Goal: Task Accomplishment & Management: Complete application form

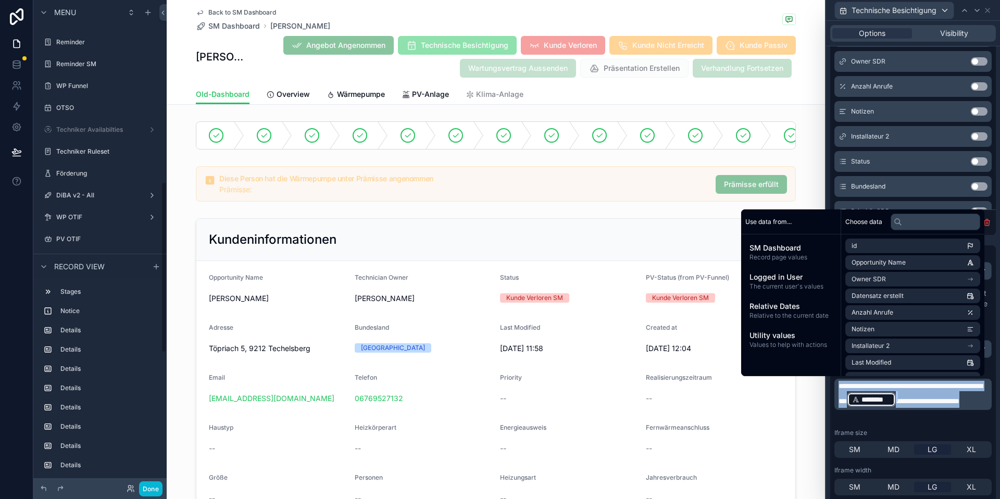
scroll to position [528, 0]
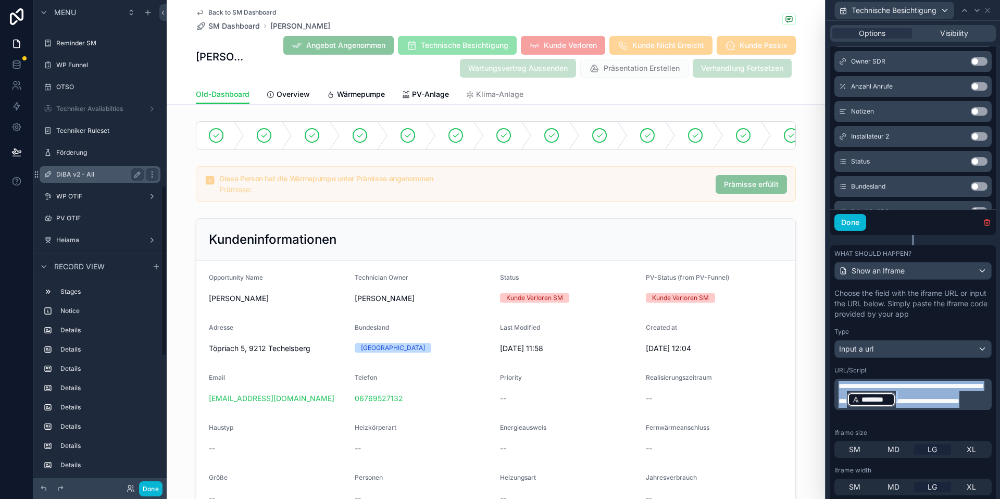
click at [91, 177] on label "DiBA v2 - All" at bounding box center [97, 174] width 83 height 8
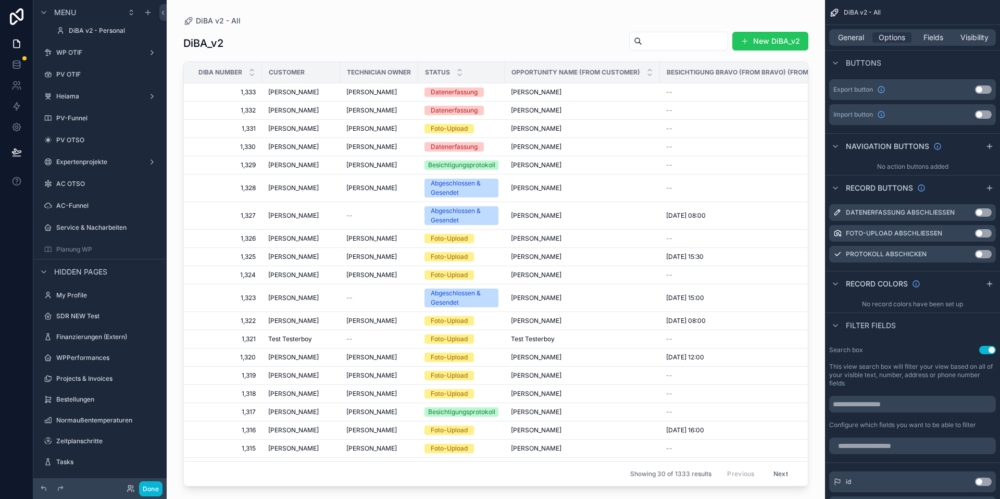
click at [279, 90] on div "scrollable content" at bounding box center [496, 243] width 659 height 487
click at [291, 90] on span "[PERSON_NAME]" at bounding box center [293, 92] width 51 height 8
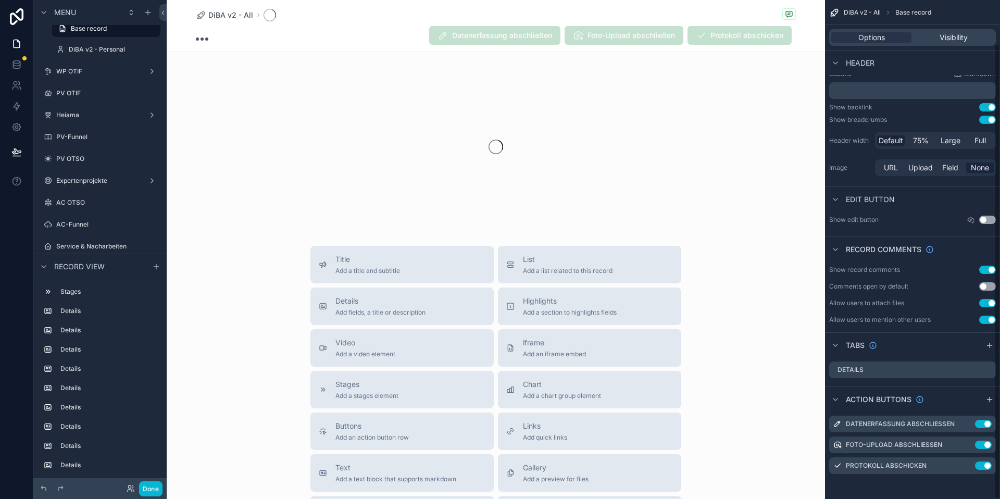
scroll to position [48, 0]
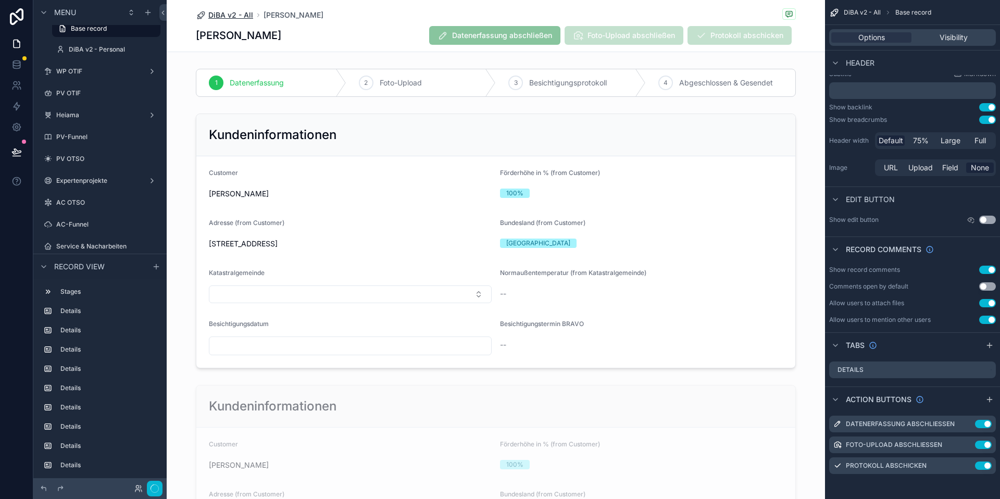
click at [241, 16] on span "DiBA v2 - All" at bounding box center [230, 15] width 45 height 10
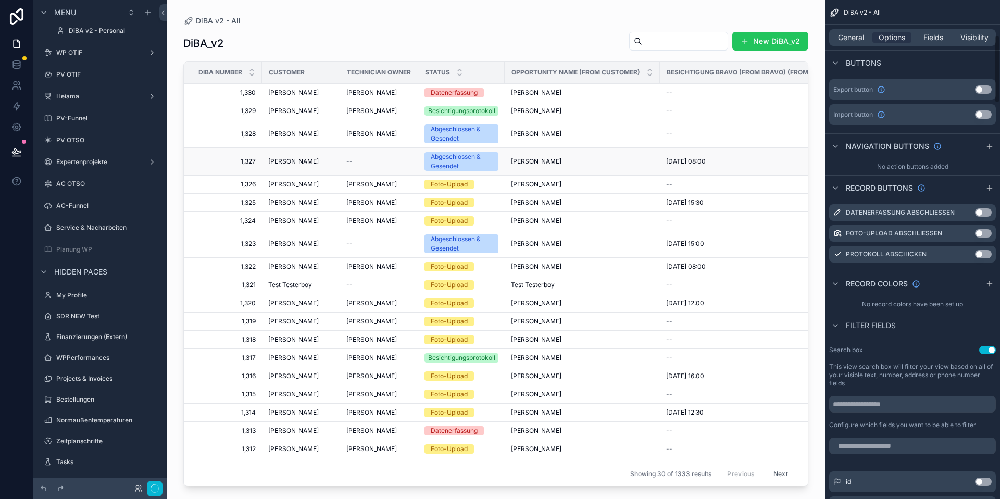
scroll to position [57, 0]
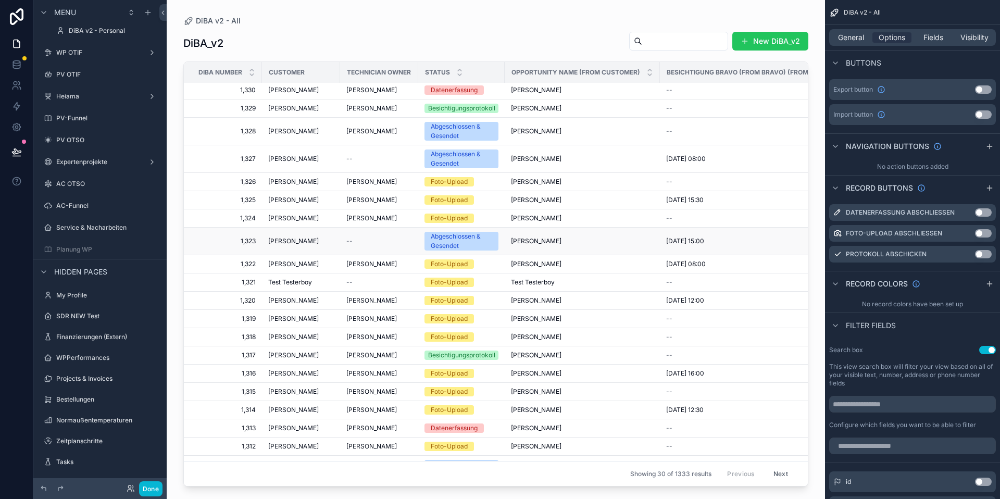
click at [289, 244] on span "[PERSON_NAME]" at bounding box center [293, 241] width 51 height 8
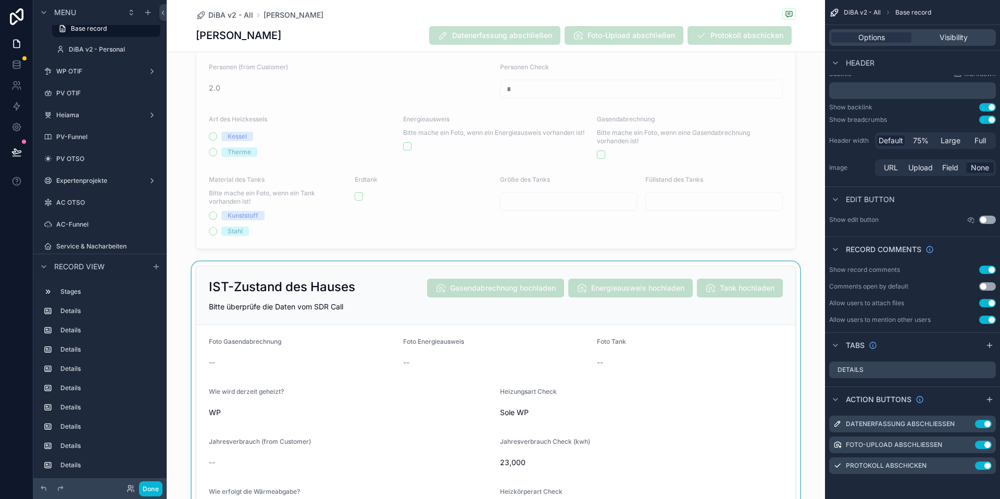
scroll to position [1235, 0]
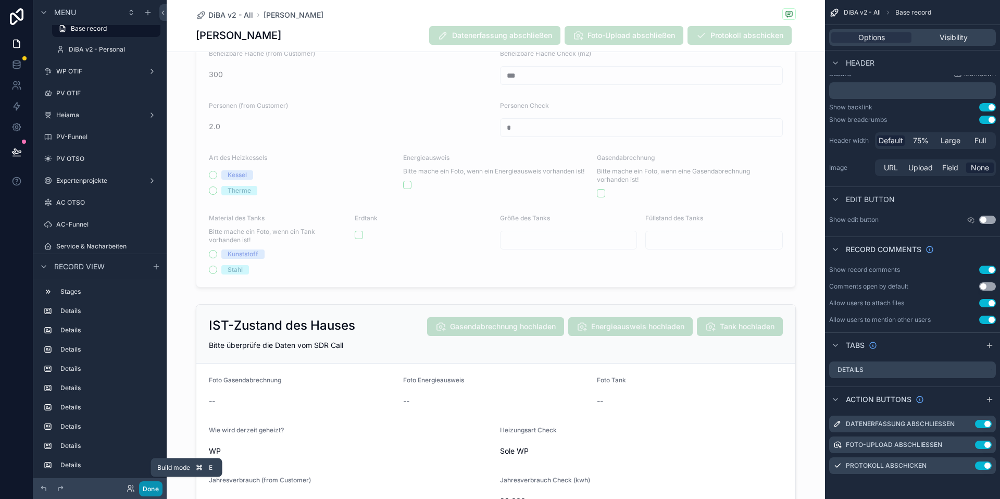
click at [144, 495] on button "Done" at bounding box center [150, 488] width 23 height 15
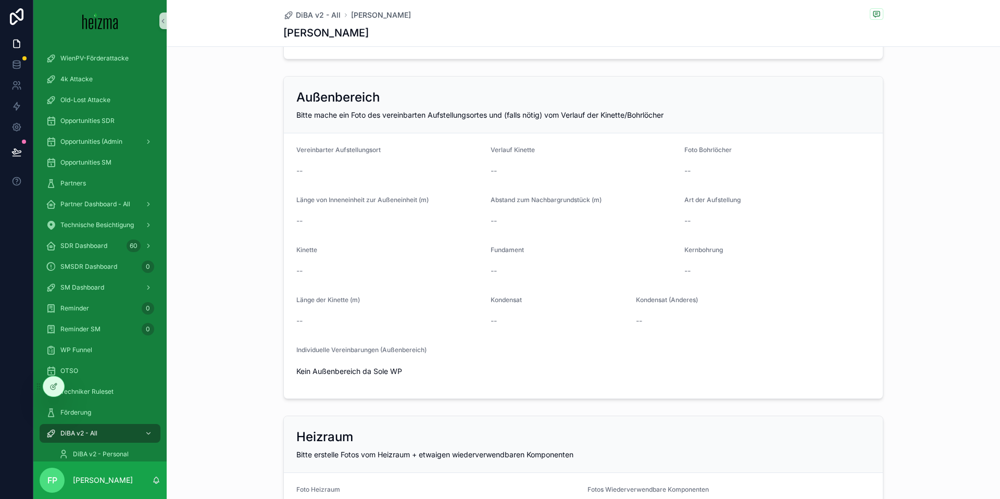
scroll to position [1179, 0]
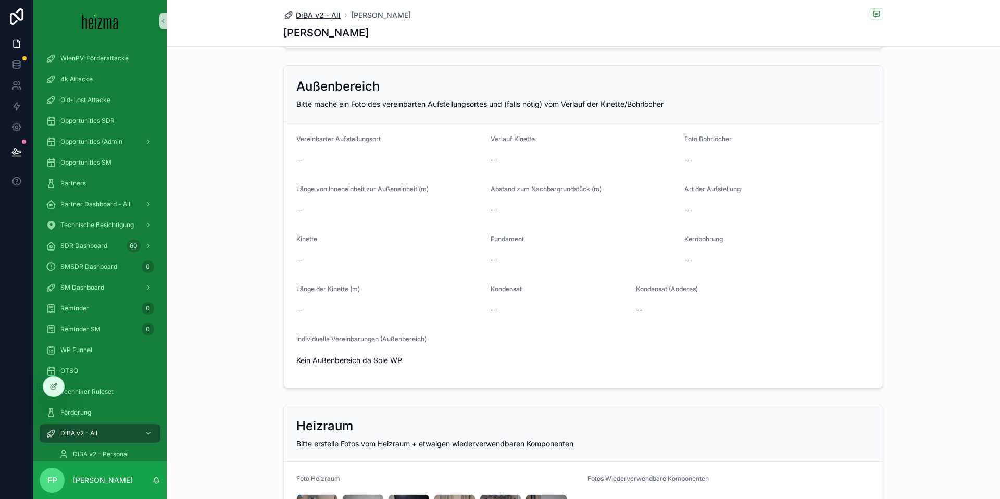
click at [317, 10] on span "DiBA v2 - All" at bounding box center [318, 15] width 45 height 10
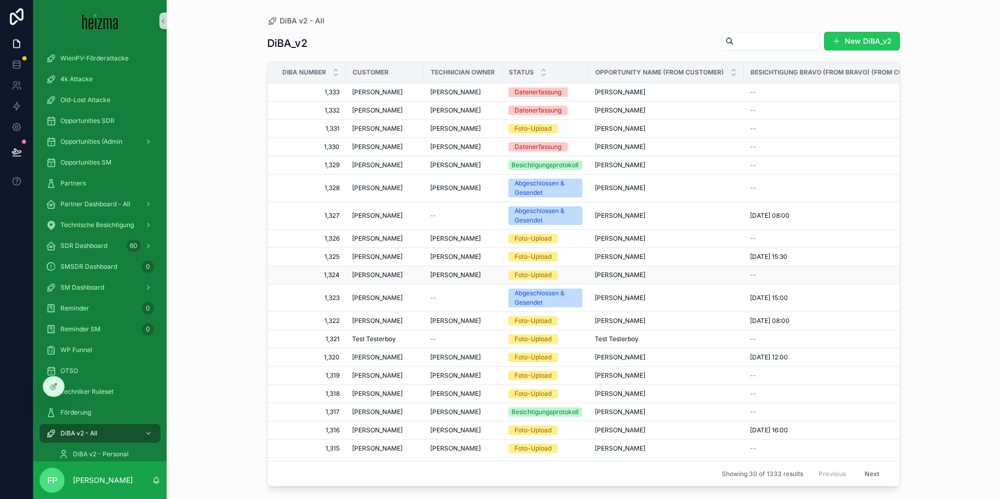
scroll to position [42, 0]
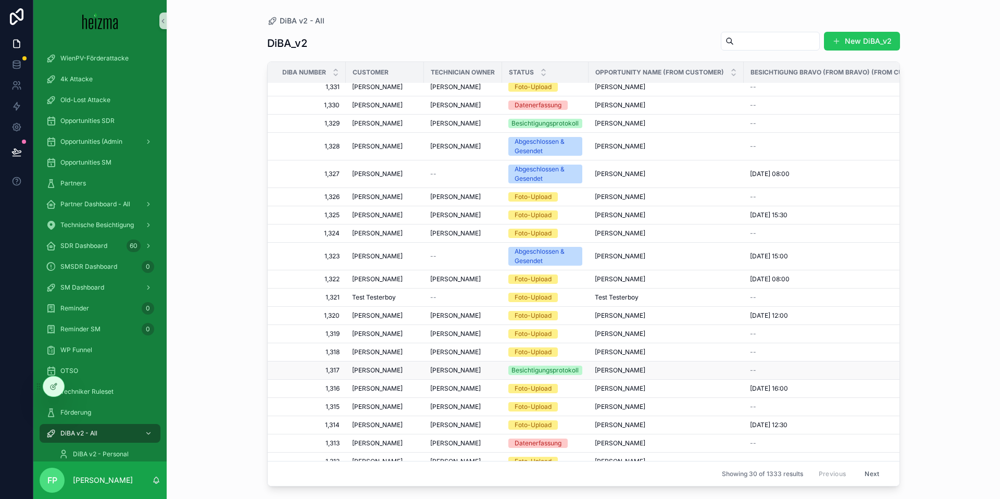
click at [415, 370] on div "[PERSON_NAME]" at bounding box center [385, 370] width 66 height 8
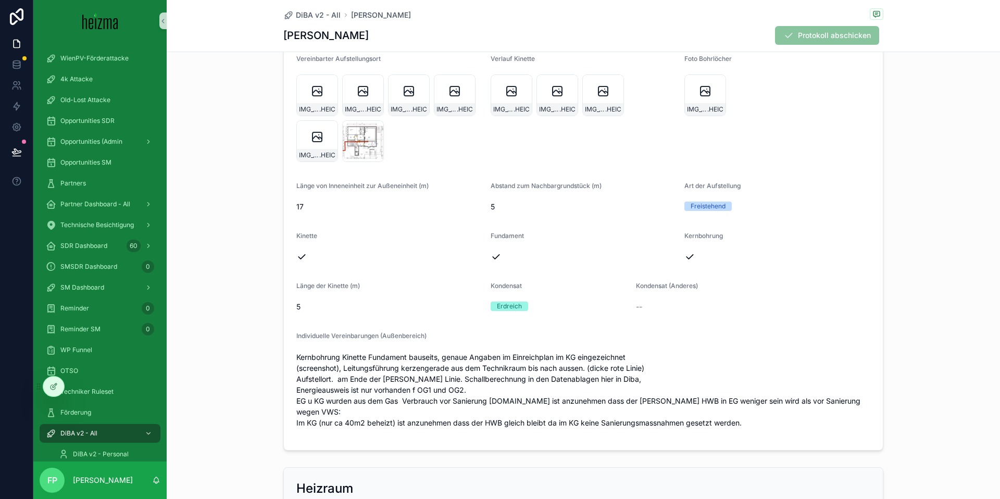
scroll to position [1414, 0]
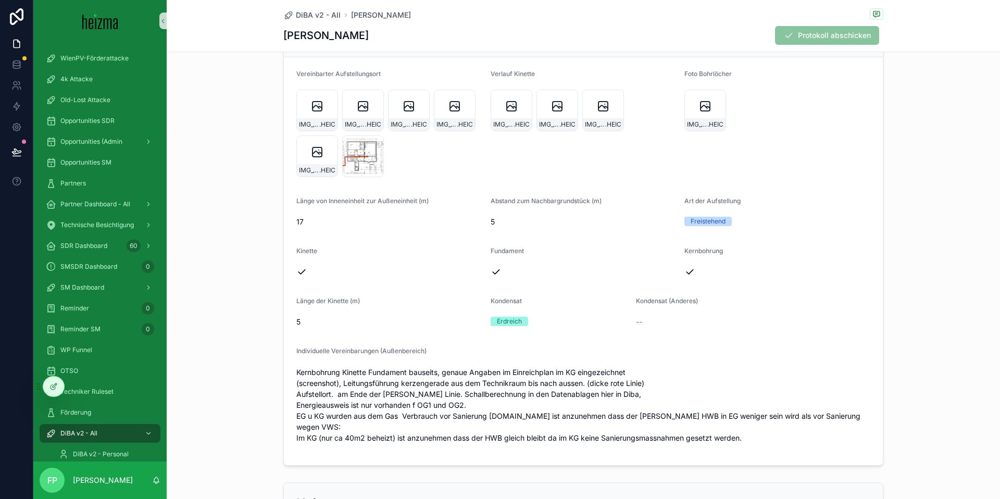
click at [714, 218] on div "Freistehend" at bounding box center [708, 221] width 35 height 9
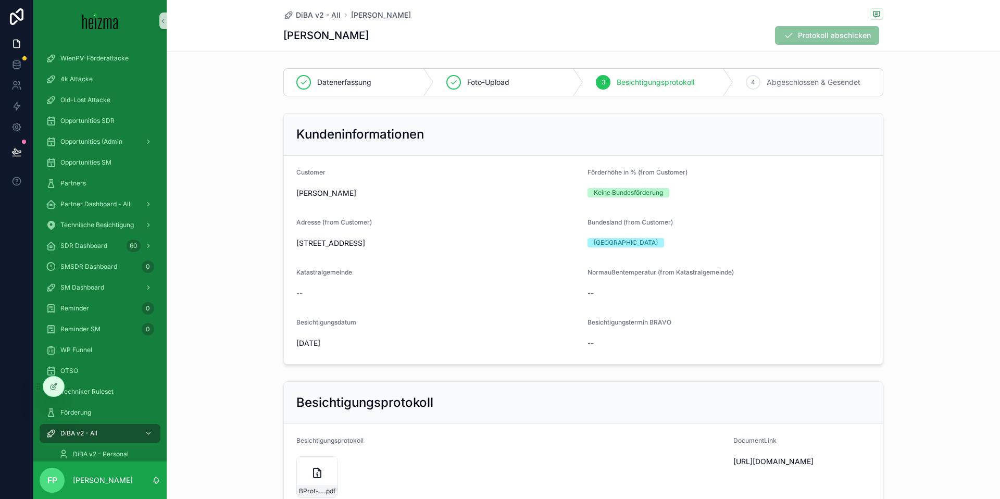
scroll to position [0, 0]
click at [322, 10] on span "DiBA v2 - All" at bounding box center [318, 15] width 45 height 10
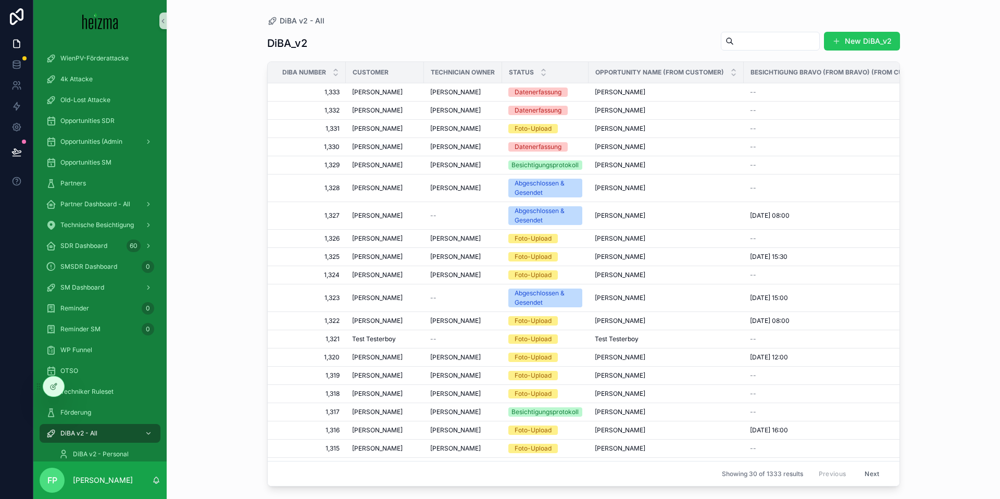
click at [739, 42] on input "scrollable content" at bounding box center [776, 41] width 85 height 15
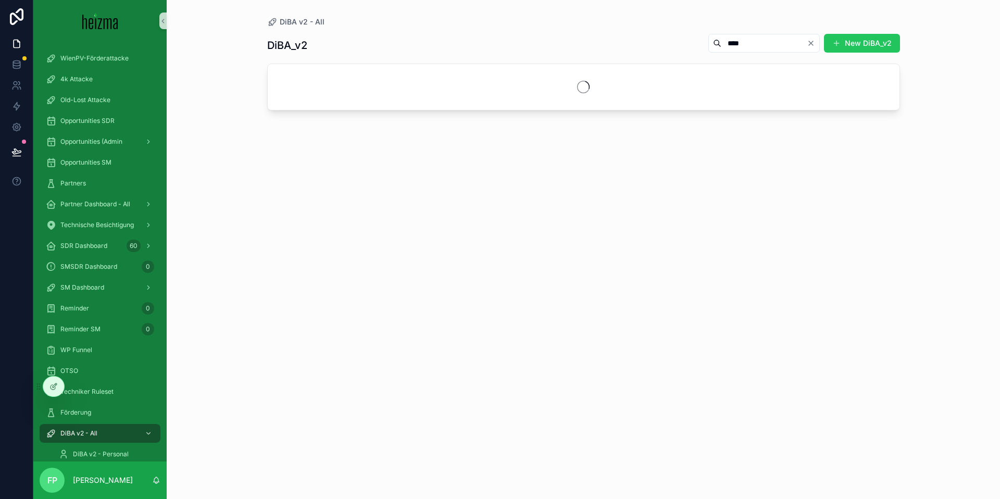
type input "****"
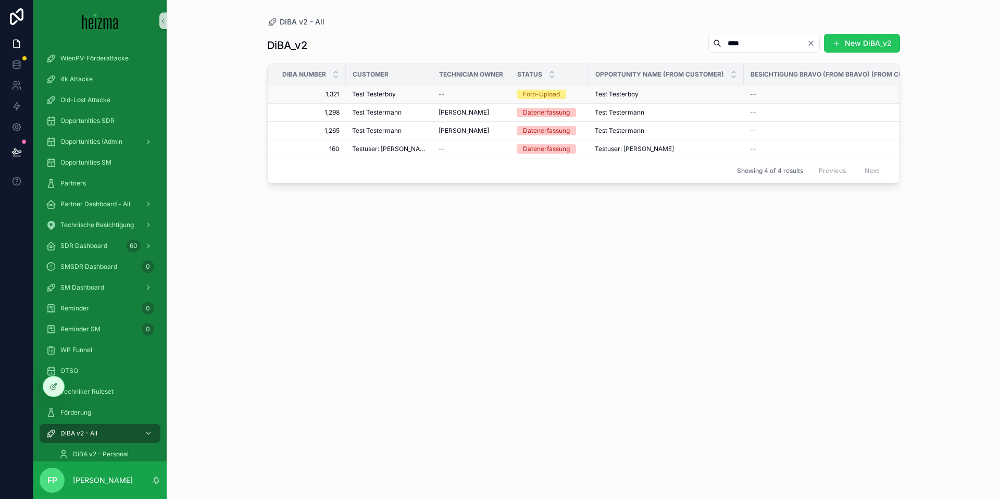
click at [389, 92] on span "Test Testerboy" at bounding box center [374, 94] width 44 height 8
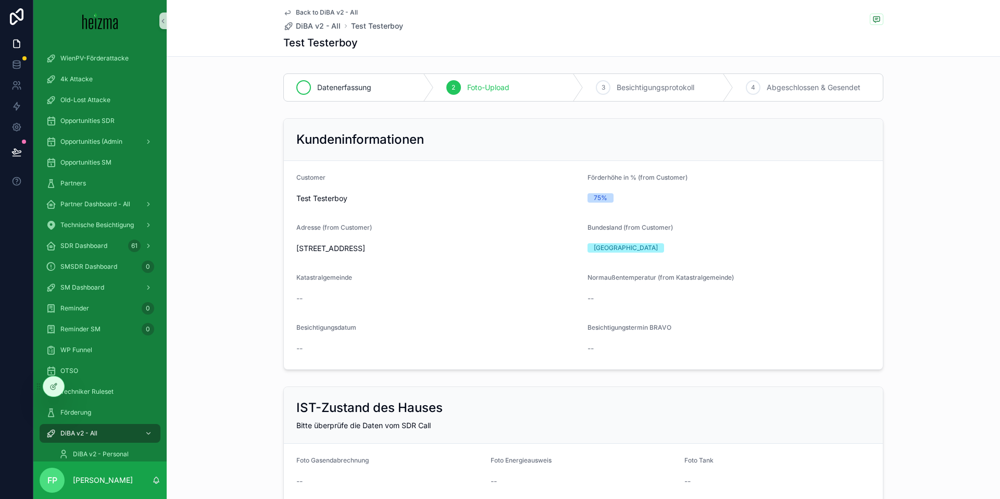
click at [365, 96] on div "Datenerfassung" at bounding box center [359, 87] width 150 height 27
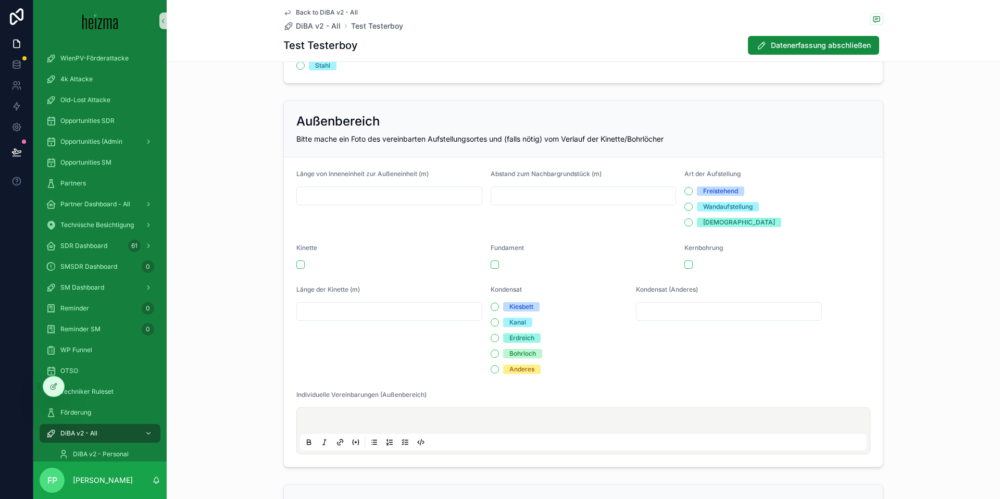
scroll to position [1033, 0]
click at [301, 264] on button "scrollable content" at bounding box center [300, 263] width 8 height 8
click at [296, 263] on button "scrollable content" at bounding box center [300, 263] width 8 height 8
click at [690, 266] on button "scrollable content" at bounding box center [689, 263] width 8 height 8
click at [497, 264] on button "scrollable content" at bounding box center [495, 263] width 8 height 8
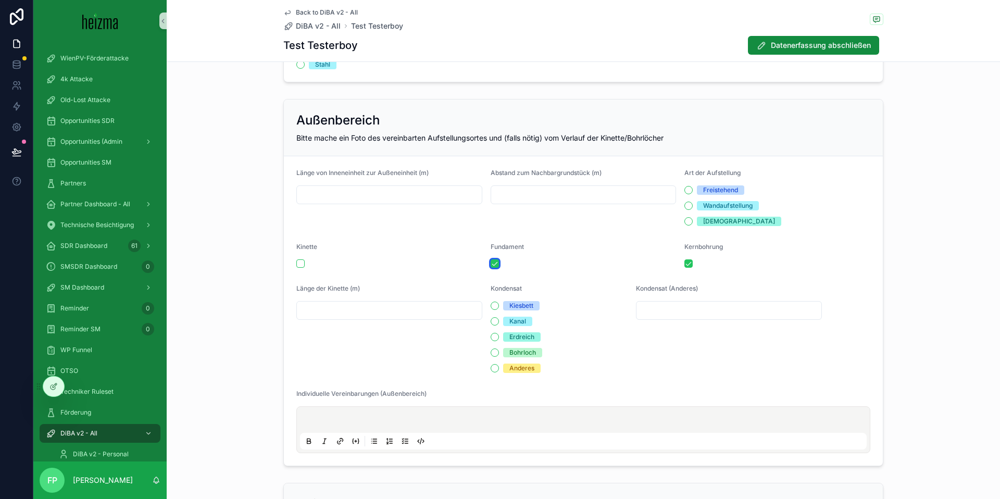
click at [497, 264] on button "scrollable content" at bounding box center [495, 263] width 8 height 8
click at [689, 262] on button "scrollable content" at bounding box center [689, 263] width 8 height 8
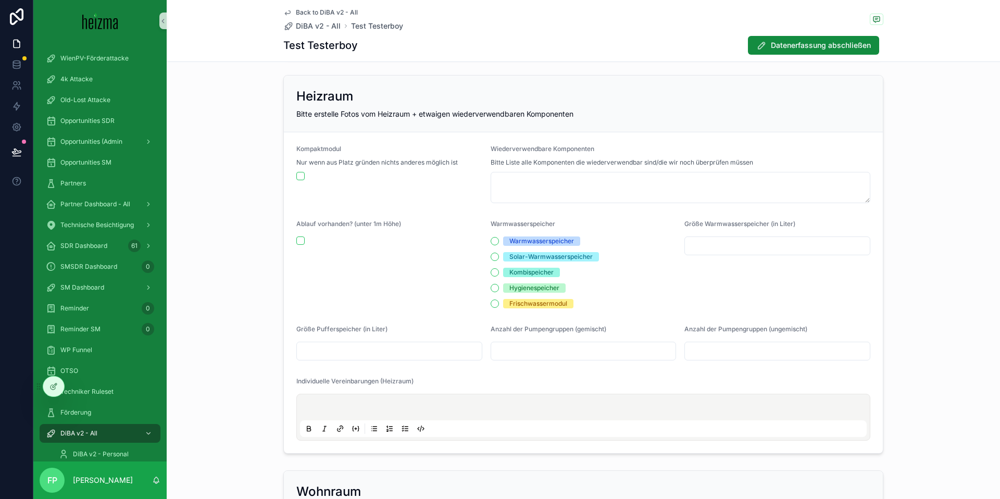
scroll to position [1442, 0]
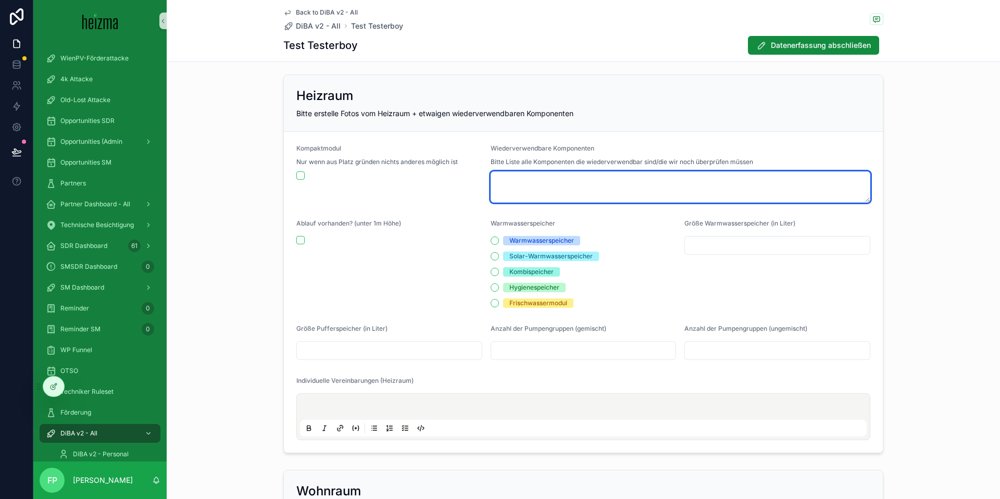
click at [586, 185] on textarea "scrollable content" at bounding box center [681, 186] width 380 height 31
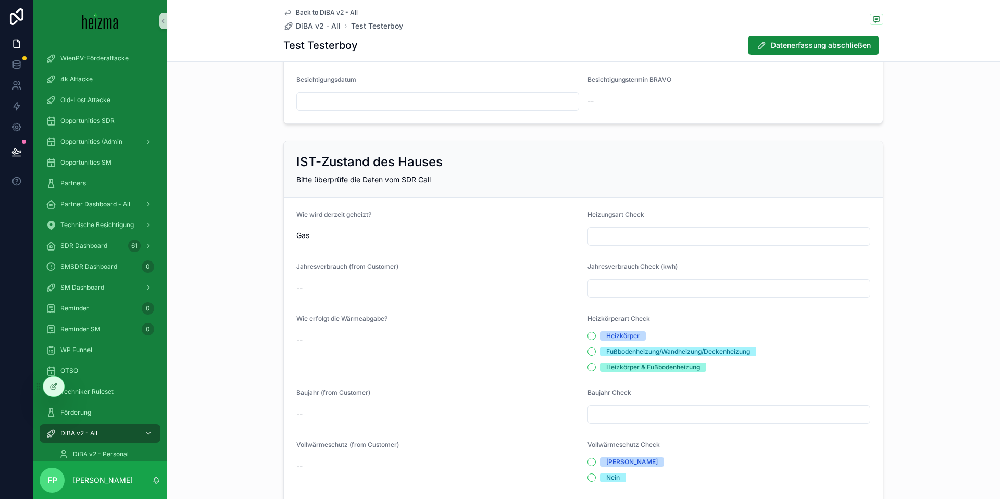
scroll to position [0, 0]
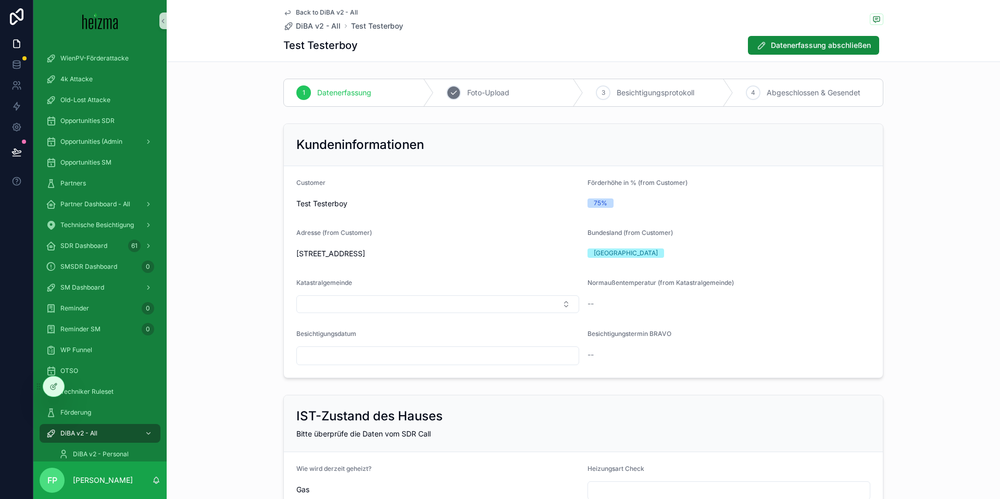
click at [492, 92] on span "Foto-Upload" at bounding box center [488, 93] width 42 height 10
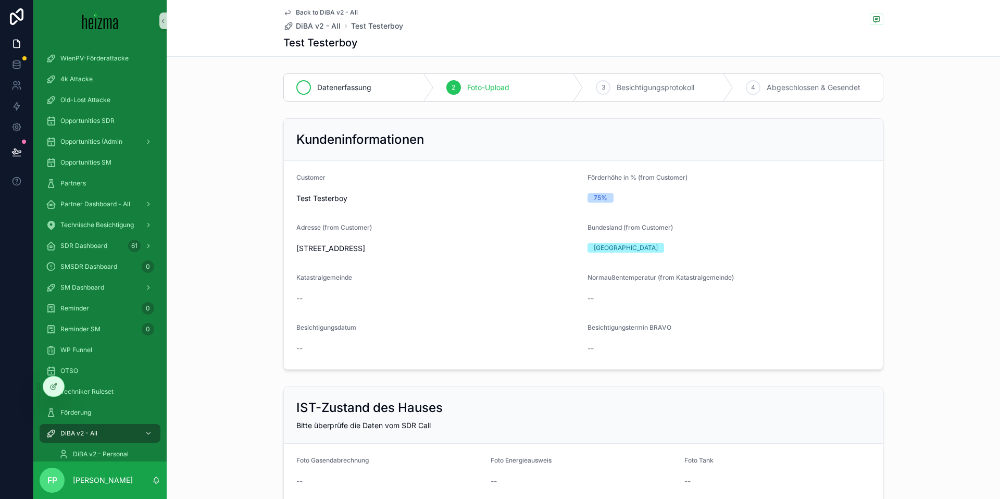
click at [370, 82] on div "Datenerfassung" at bounding box center [359, 87] width 150 height 27
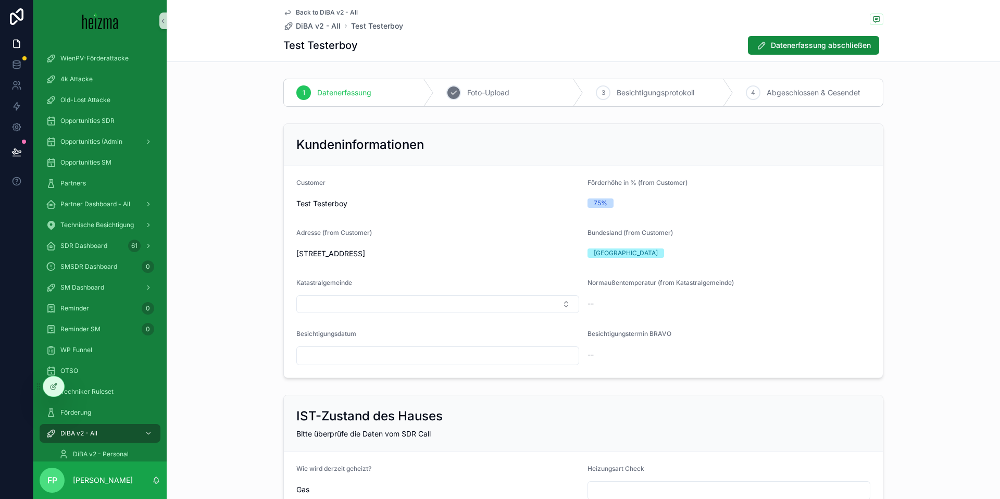
click at [497, 90] on span "Foto-Upload" at bounding box center [488, 93] width 42 height 10
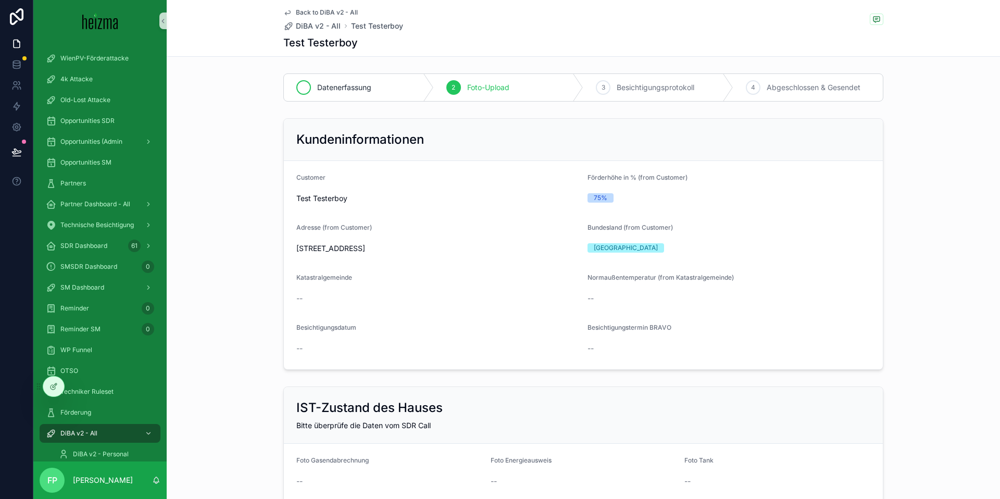
click at [353, 94] on div "Datenerfassung" at bounding box center [359, 87] width 150 height 27
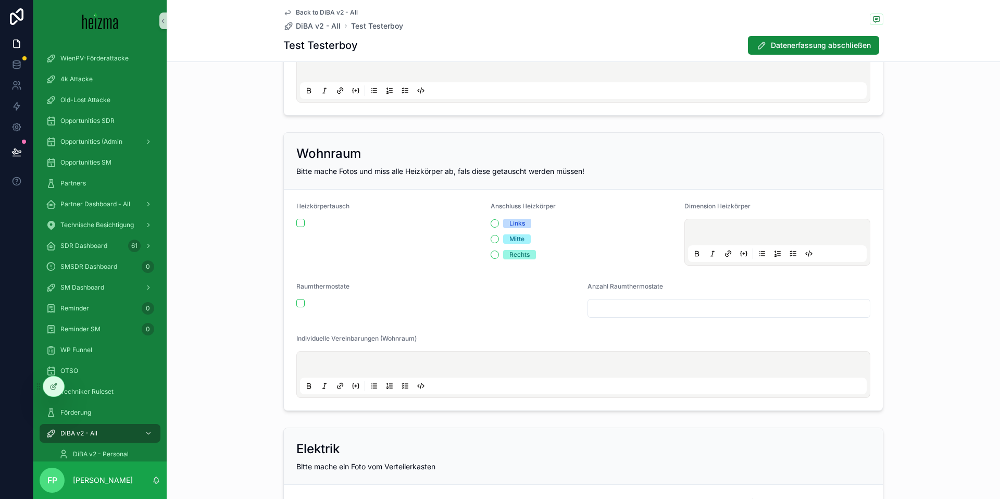
scroll to position [1780, 0]
click at [298, 220] on button "scrollable content" at bounding box center [300, 222] width 8 height 8
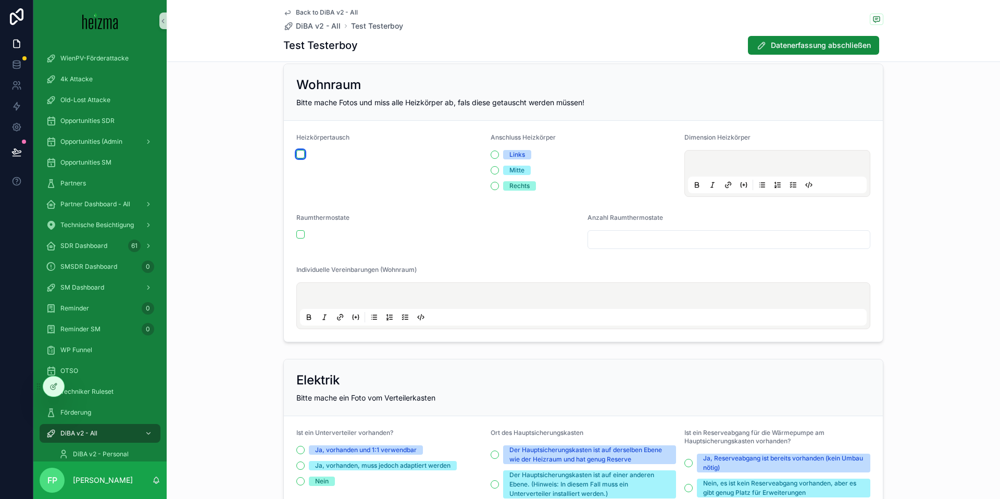
scroll to position [1849, 0]
click at [301, 234] on button "scrollable content" at bounding box center [300, 234] width 8 height 8
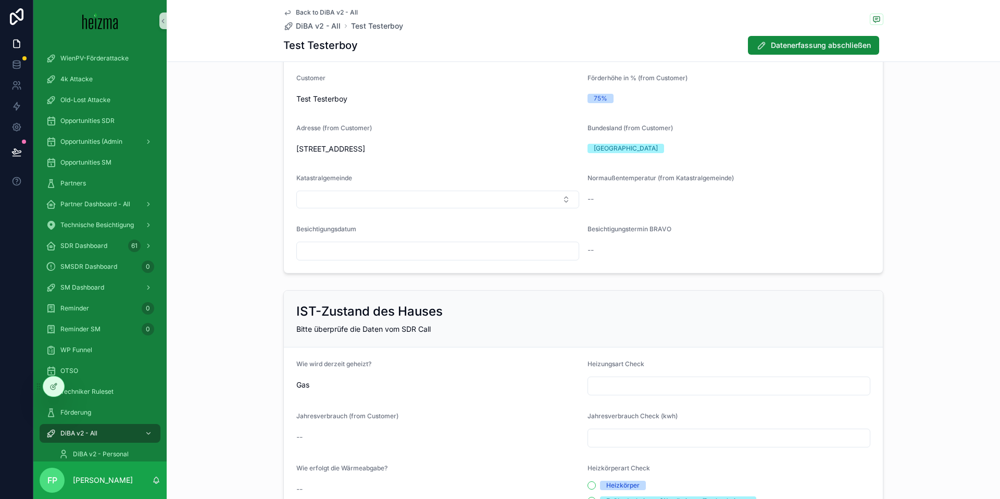
scroll to position [0, 0]
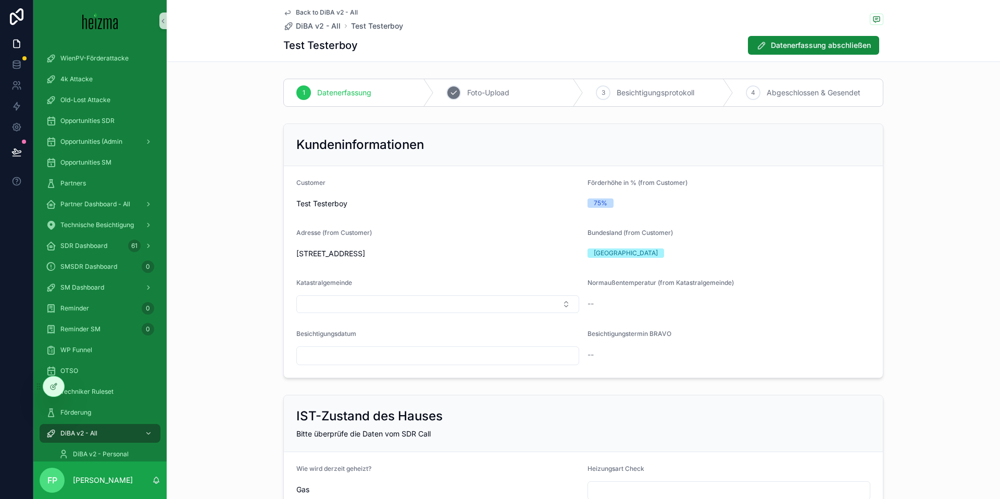
click at [520, 97] on div "2 Foto-Upload" at bounding box center [509, 92] width 150 height 27
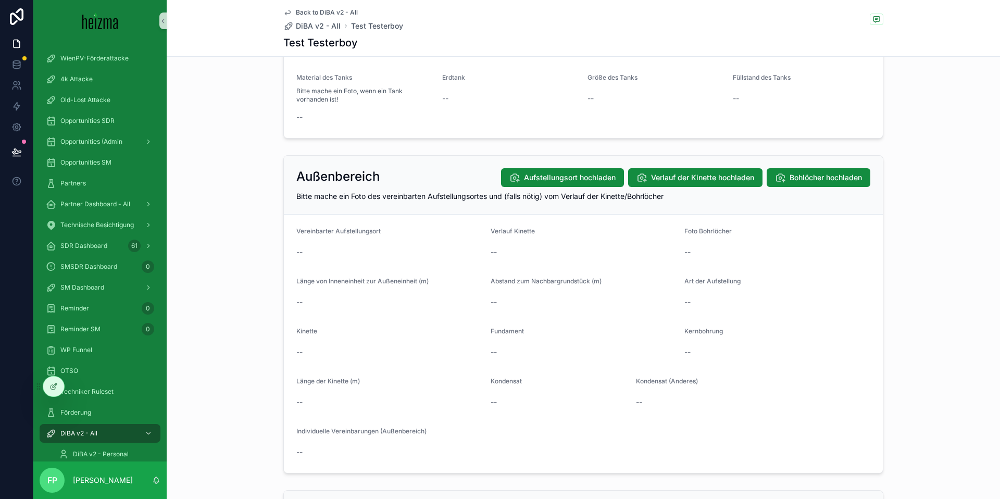
scroll to position [963, 0]
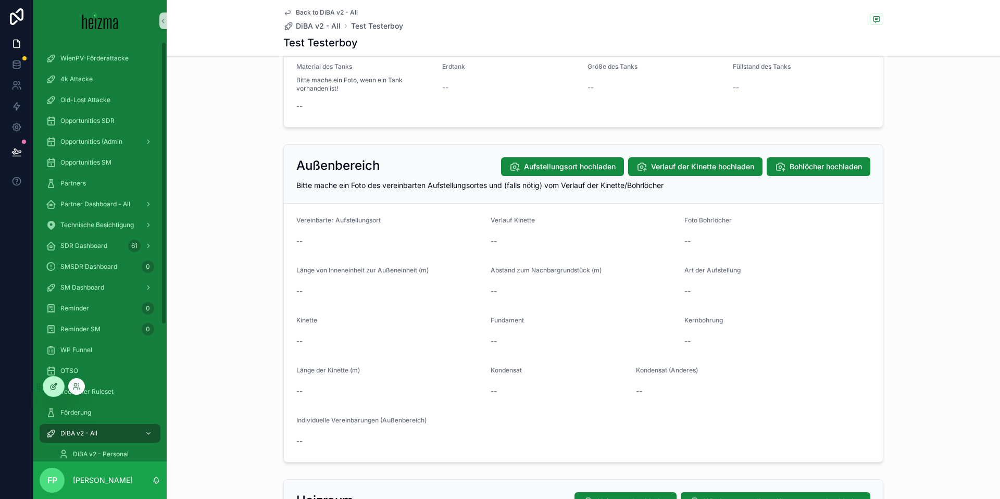
click at [54, 386] on icon at bounding box center [55, 385] width 4 height 4
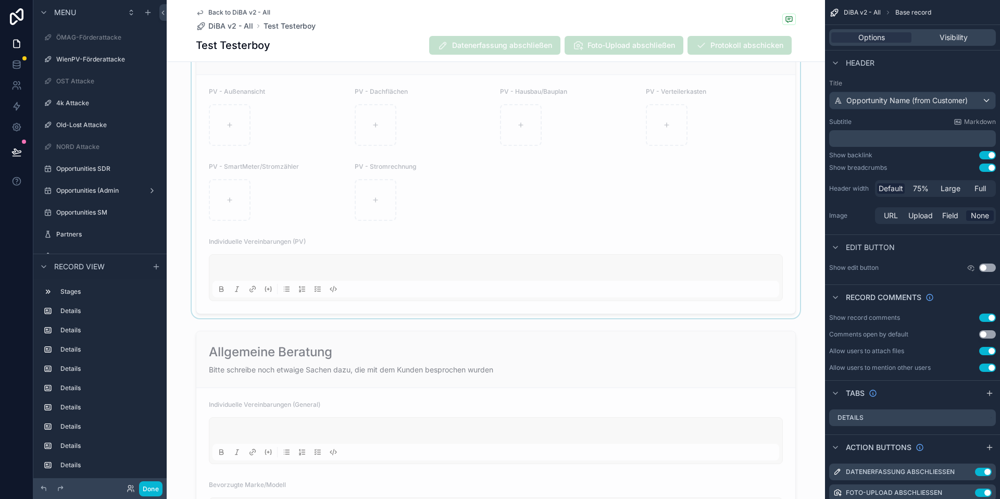
scroll to position [5257, 0]
